Goal: Transaction & Acquisition: Purchase product/service

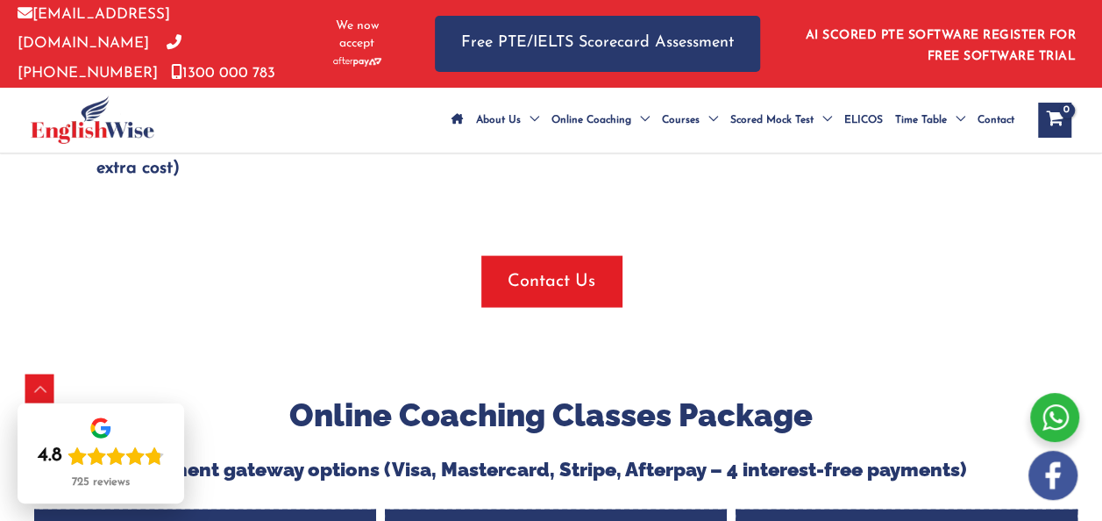
scroll to position [1678, 0]
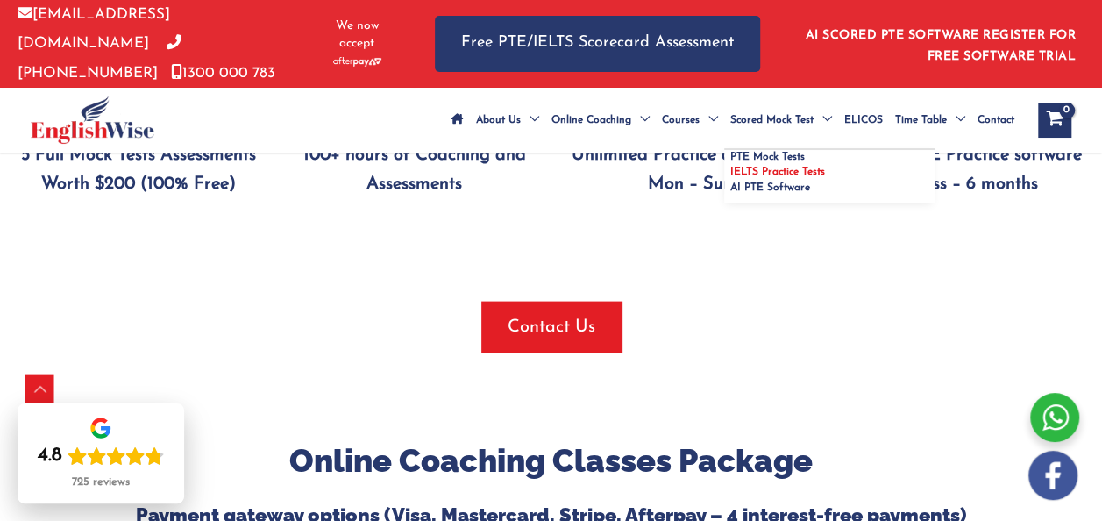
click at [730, 177] on span "IELTS Practice Tests" at bounding box center [777, 172] width 95 height 11
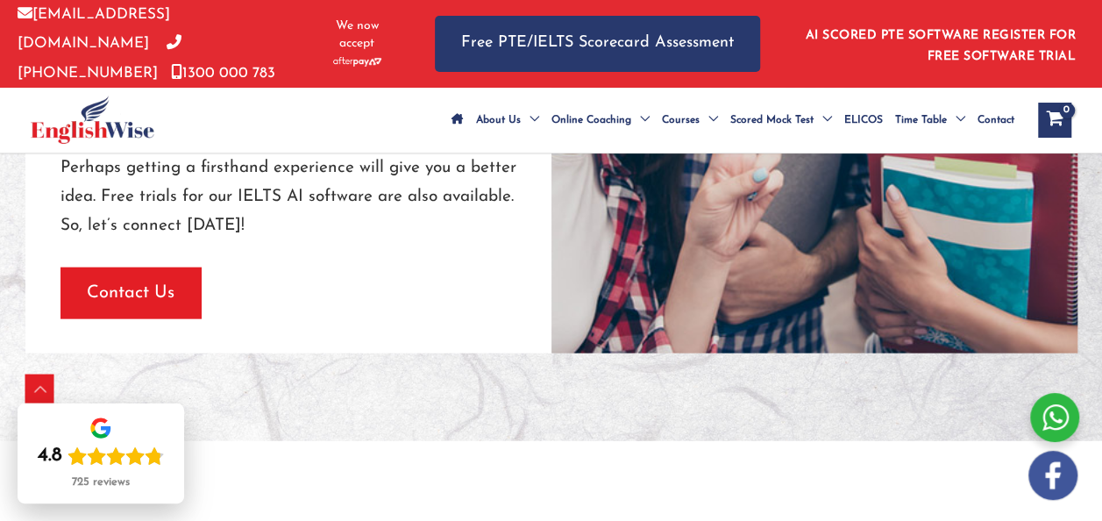
scroll to position [2026, 0]
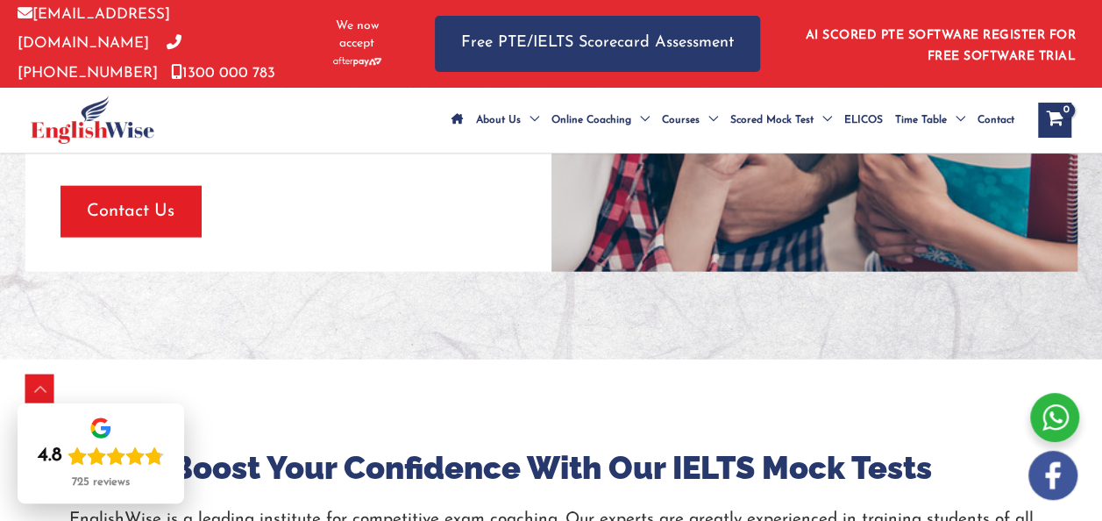
click at [328, 188] on div "Contact Us" at bounding box center [288, 211] width 456 height 51
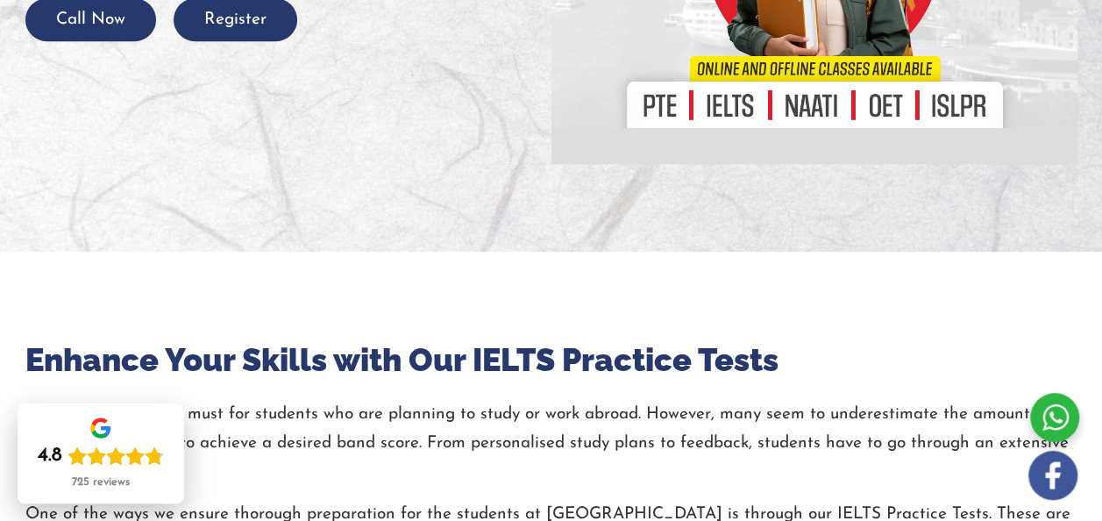
scroll to position [0, 0]
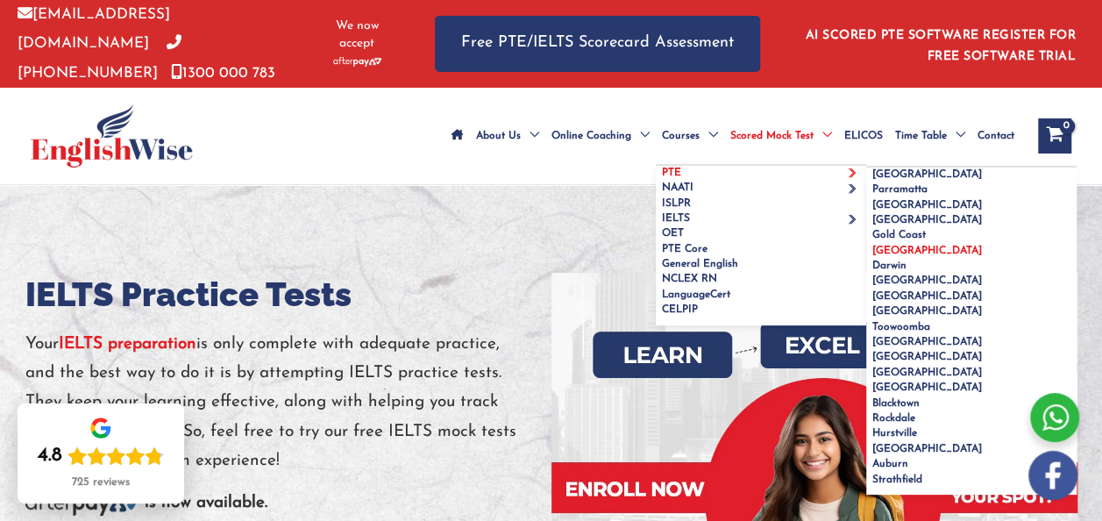
click at [872, 256] on span "[GEOGRAPHIC_DATA]" at bounding box center [927, 250] width 110 height 11
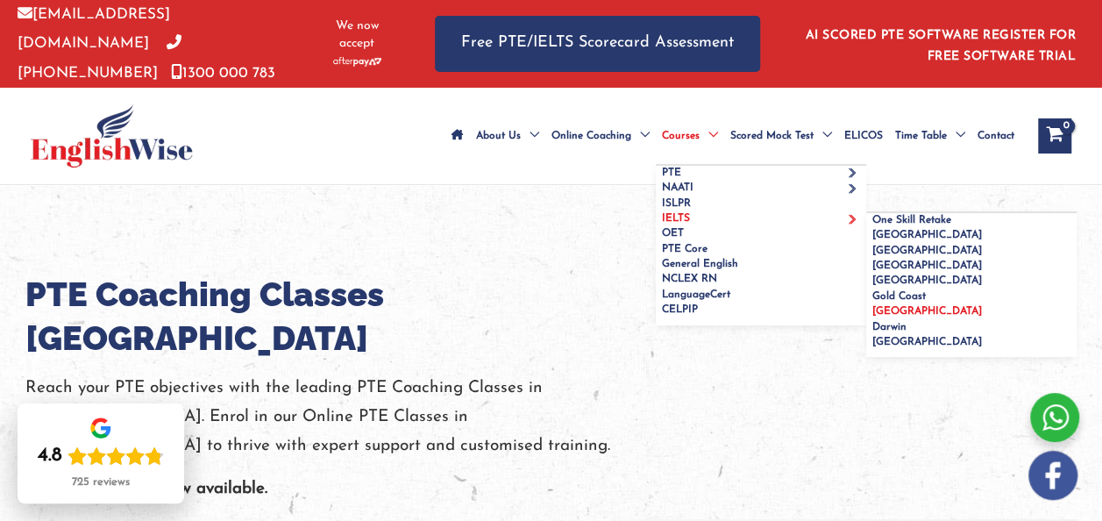
click at [872, 316] on span "[GEOGRAPHIC_DATA]" at bounding box center [927, 311] width 110 height 11
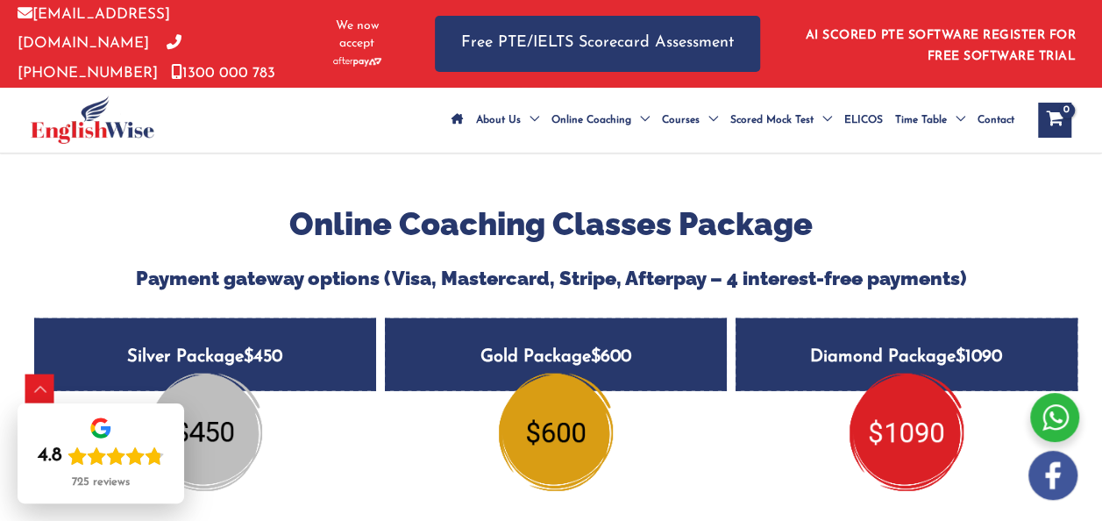
scroll to position [1996, 0]
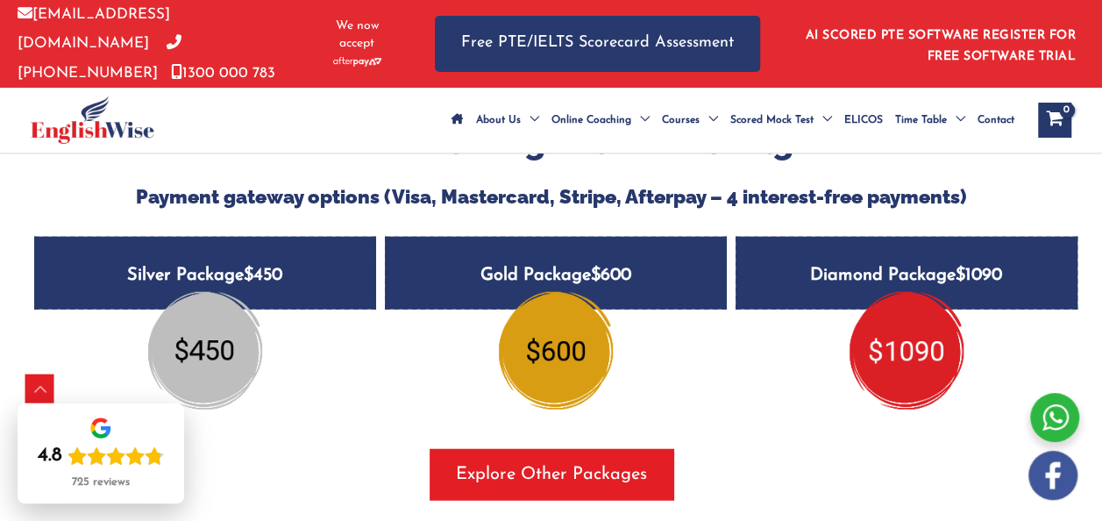
click at [565, 292] on img at bounding box center [556, 350] width 114 height 117
